Goal: Transaction & Acquisition: Download file/media

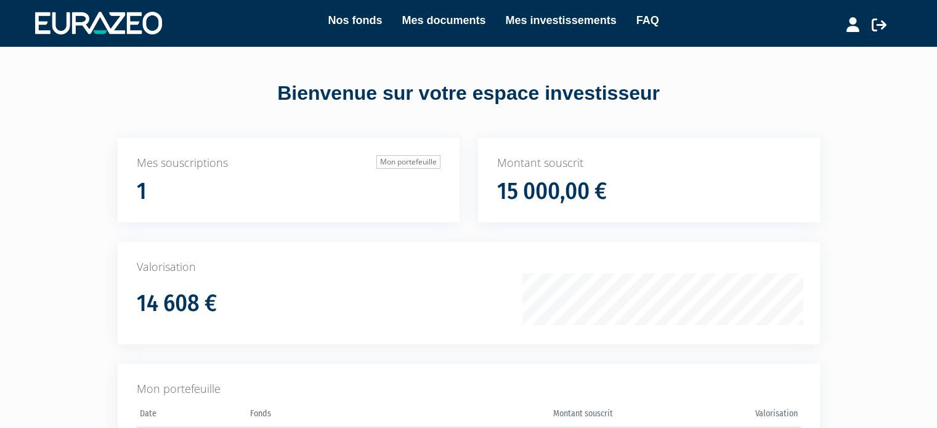
scroll to position [100, 0]
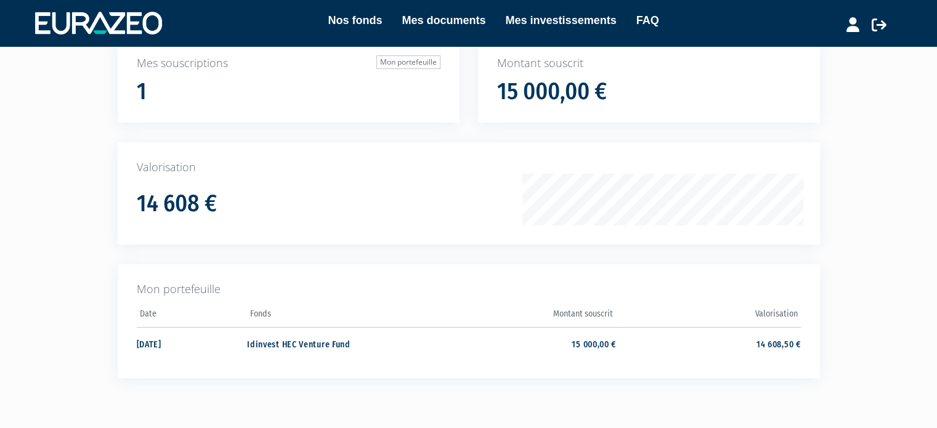
click at [411, 199] on div "14 608 €" at bounding box center [336, 200] width 399 height 34
click at [339, 349] on td "Idinvest HEC Venture Fund" at bounding box center [339, 343] width 184 height 33
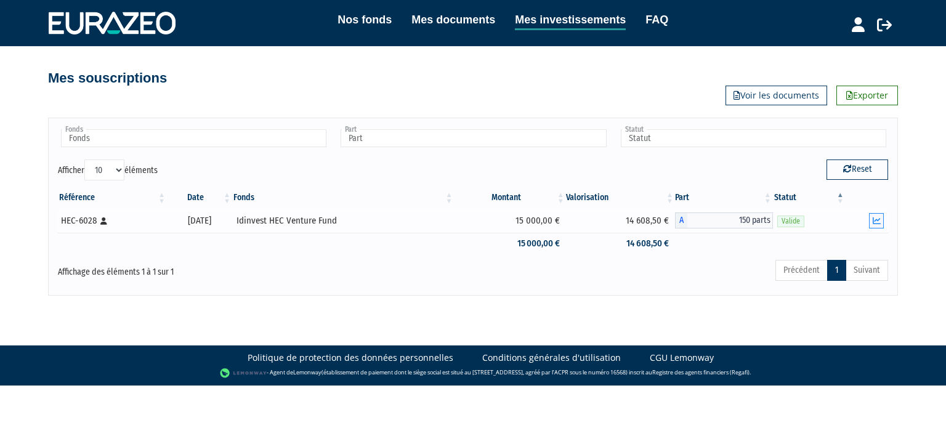
click at [870, 220] on button "button" at bounding box center [876, 220] width 15 height 15
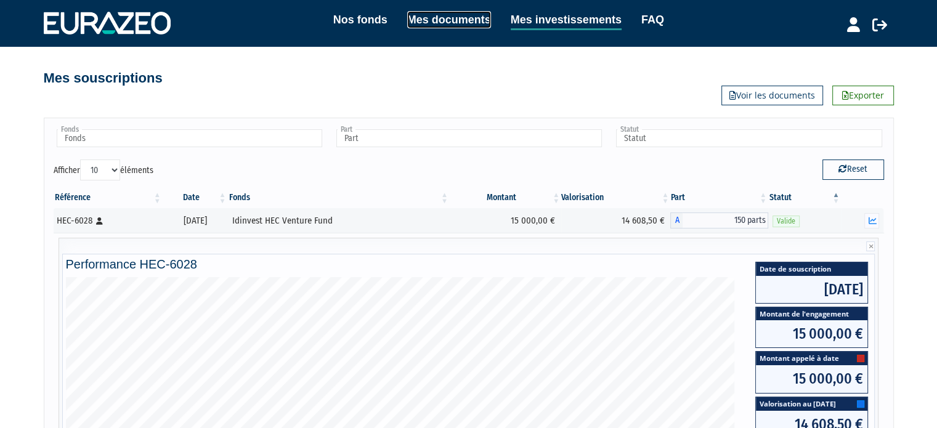
click at [464, 22] on link "Mes documents" at bounding box center [449, 19] width 84 height 17
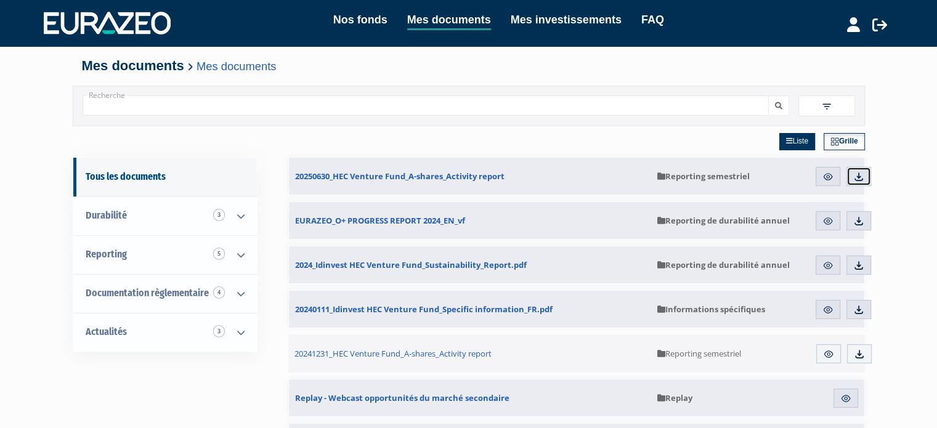
drag, startPoint x: 869, startPoint y: 182, endPoint x: 863, endPoint y: 176, distance: 8.3
click at [863, 176] on img at bounding box center [858, 176] width 11 height 11
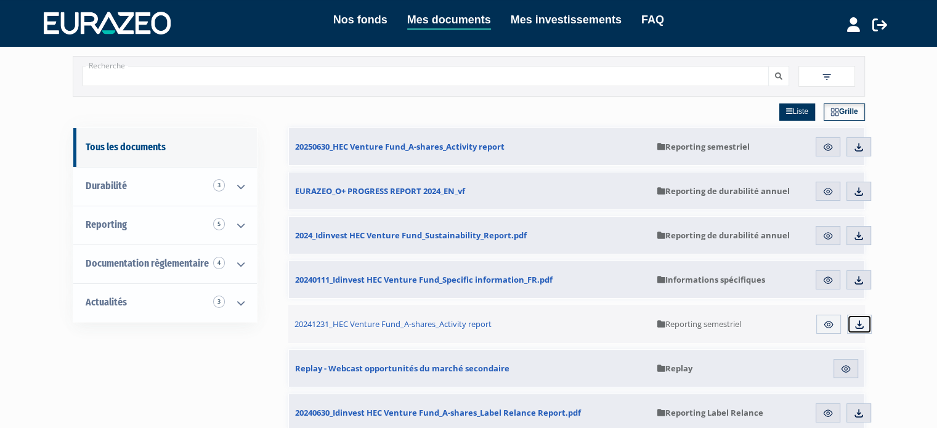
click at [854, 323] on img at bounding box center [859, 324] width 11 height 11
